Goal: Task Accomplishment & Management: Complete application form

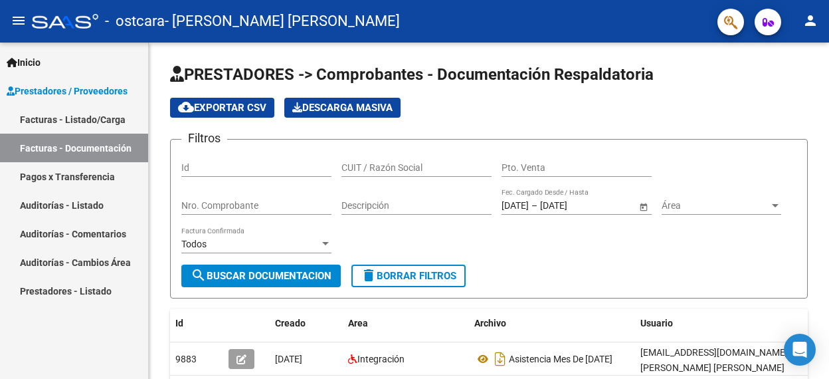
click at [128, 328] on div "Inicio Instructivos Contacto OS Prestadores / Proveedores Facturas - Listado/Ca…" at bounding box center [74, 211] width 148 height 336
click at [760, 92] on app-list-header "PRESTADORES -> Comprobantes - Documentación Respaldatoria cloud_download Export…" at bounding box center [489, 181] width 638 height 235
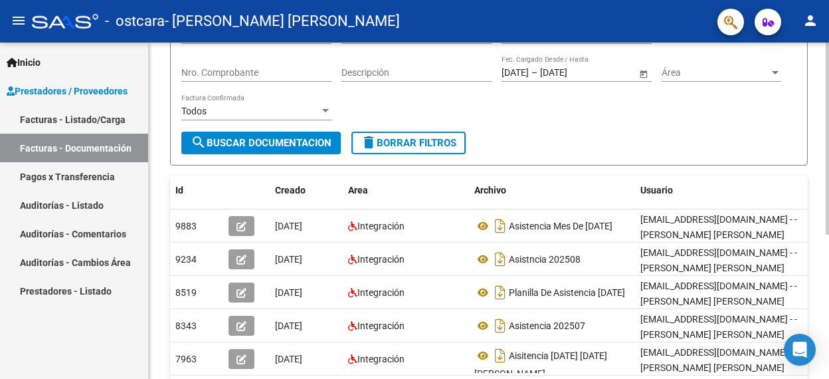
scroll to position [159, 0]
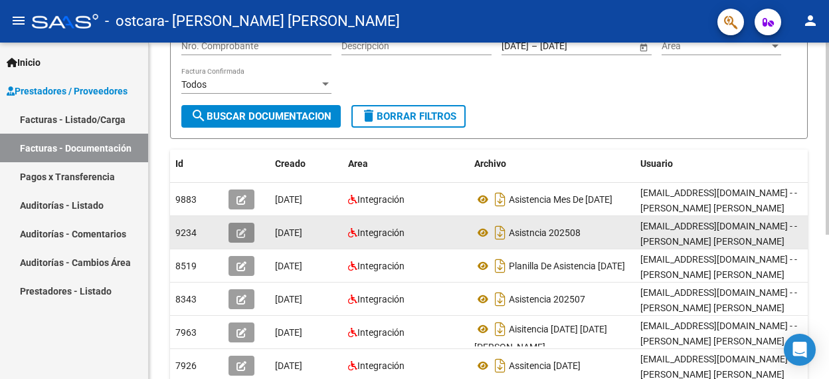
click at [240, 228] on icon "button" at bounding box center [242, 233] width 10 height 10
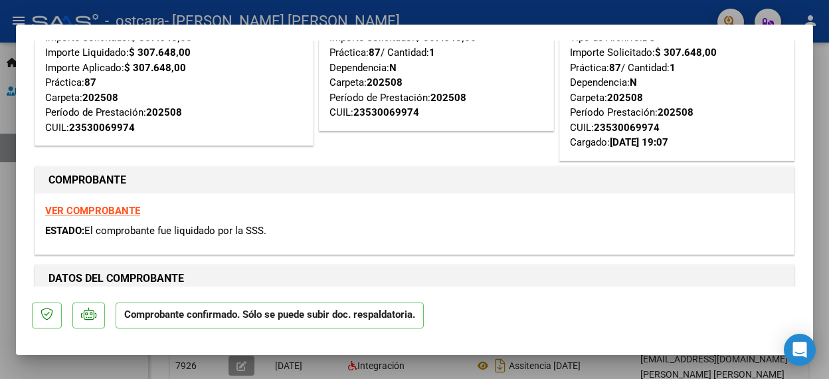
scroll to position [106, 0]
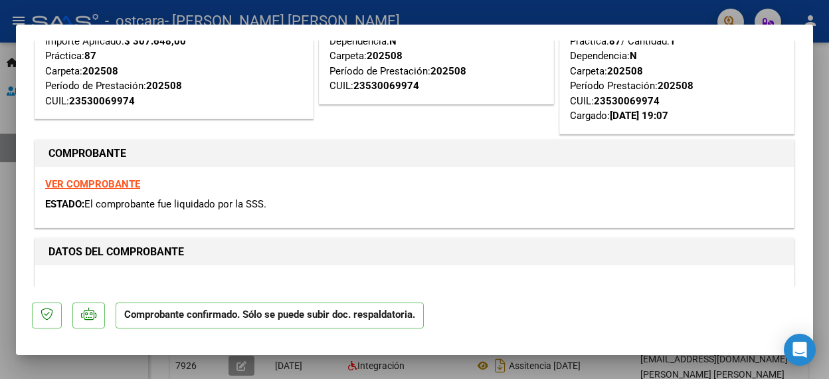
click at [648, 6] on div at bounding box center [414, 189] width 829 height 379
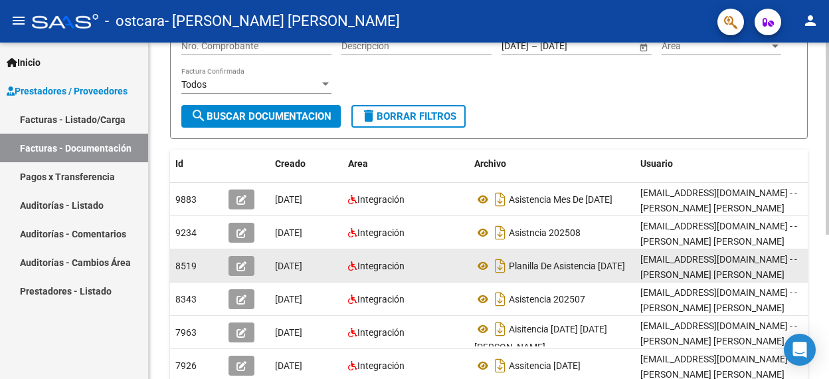
click at [247, 266] on button "button" at bounding box center [242, 266] width 26 height 20
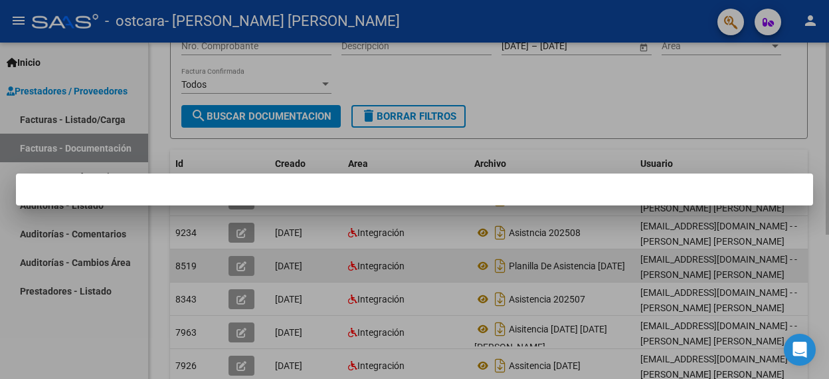
click at [247, 266] on div at bounding box center [414, 189] width 829 height 379
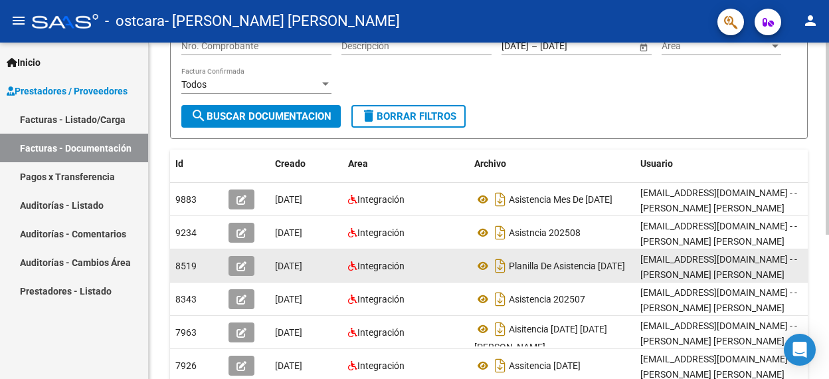
click at [247, 266] on button "button" at bounding box center [242, 266] width 26 height 20
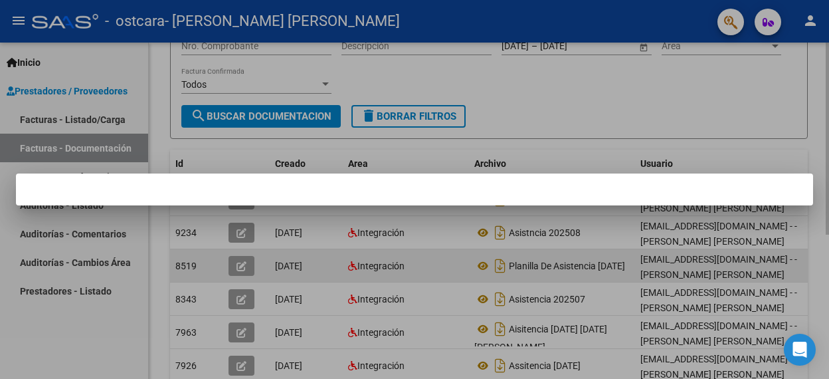
click at [247, 266] on div at bounding box center [414, 189] width 829 height 379
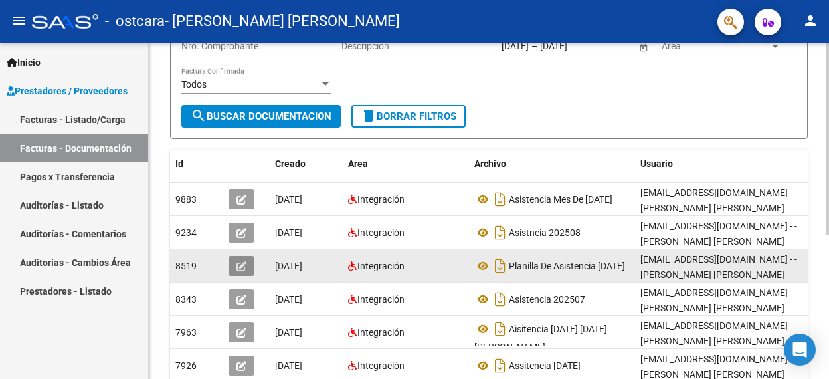
click at [241, 262] on icon "button" at bounding box center [242, 266] width 10 height 10
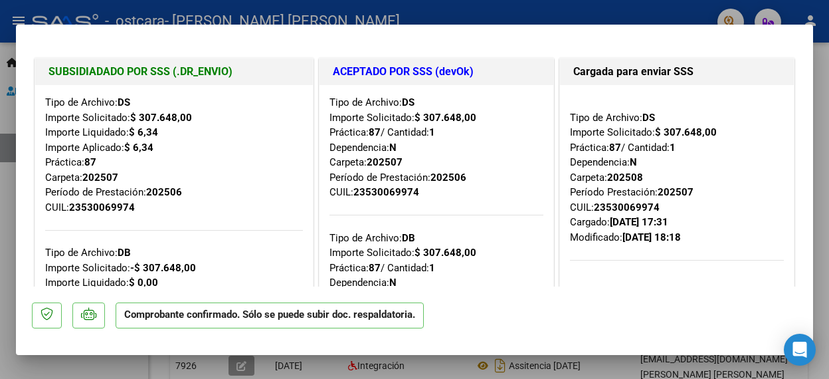
click at [485, 334] on mat-dialog-actions "Comprobante confirmado. Sólo se puede subir doc. respaldatoria." at bounding box center [414, 312] width 765 height 52
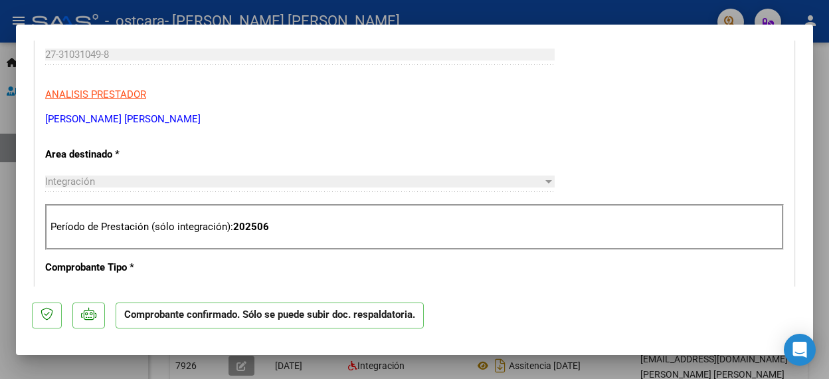
scroll to position [910, 0]
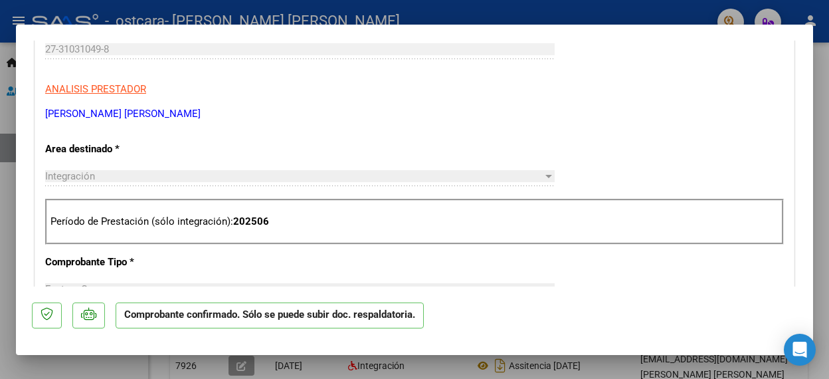
drag, startPoint x: 675, startPoint y: 313, endPoint x: 769, endPoint y: 240, distance: 118.8
click at [769, 240] on mat-dialog-container "SUBSIDIADADO POR SSS (.DR_ENVIO) Tipo de Archivo: DS Importe Solicitado: $ 307.…" at bounding box center [414, 190] width 797 height 330
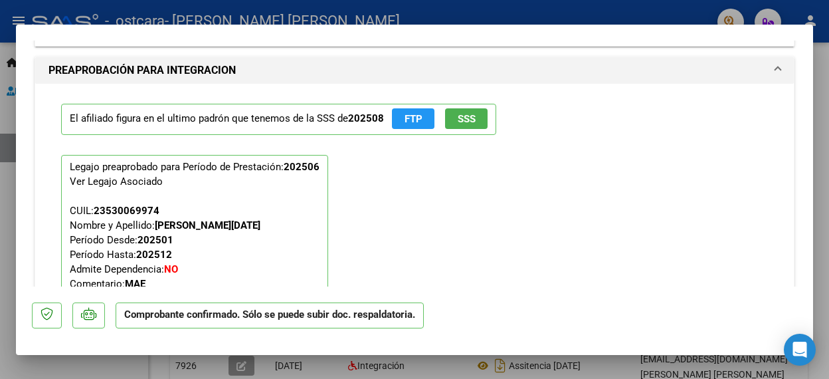
scroll to position [2087, 0]
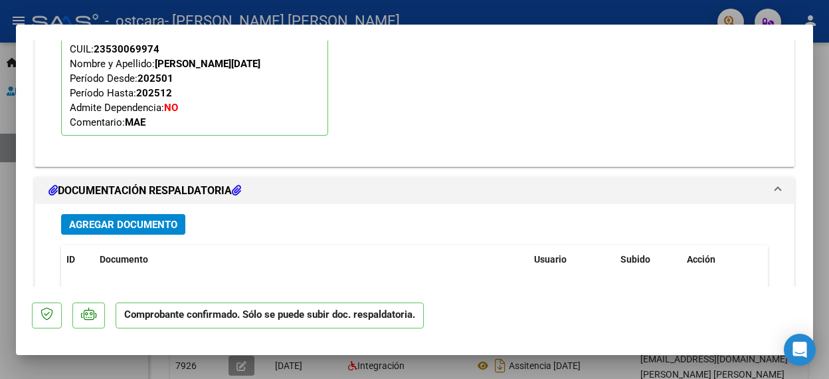
click at [643, 114] on div "El afiliado figura en el ultimo padrón que tenemos de la SSS de 202508 FTP SSS …" at bounding box center [414, 38] width 727 height 233
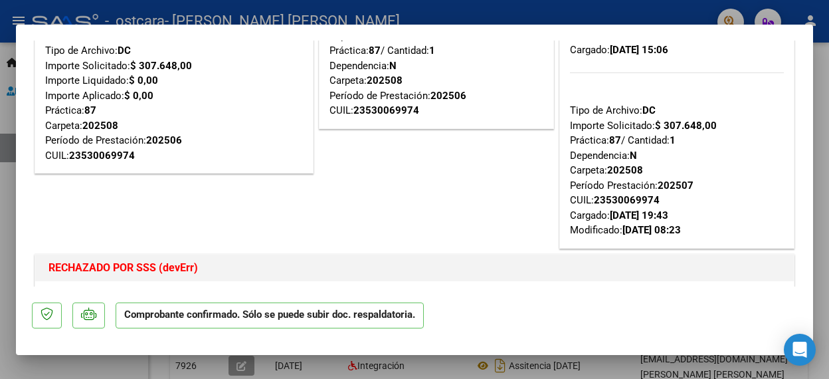
scroll to position [0, 0]
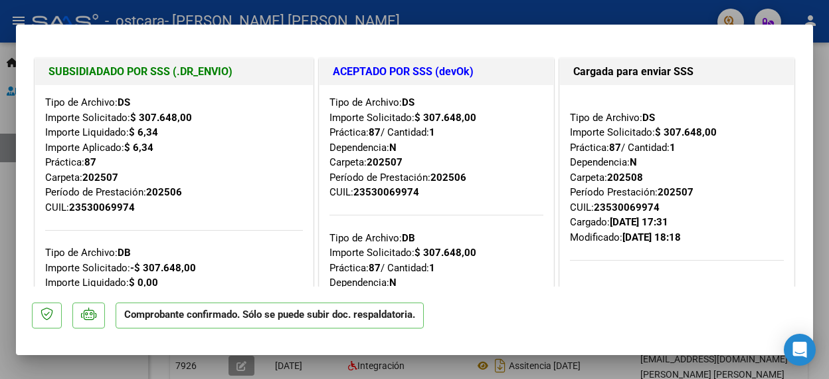
drag, startPoint x: 581, startPoint y: 4, endPoint x: 603, endPoint y: -48, distance: 56.9
click at [603, 0] on html "menu - ostcara - [PERSON_NAME] [PERSON_NAME] person Inicio Instructivos Contact…" at bounding box center [414, 189] width 829 height 379
